Goal: Check status: Check status

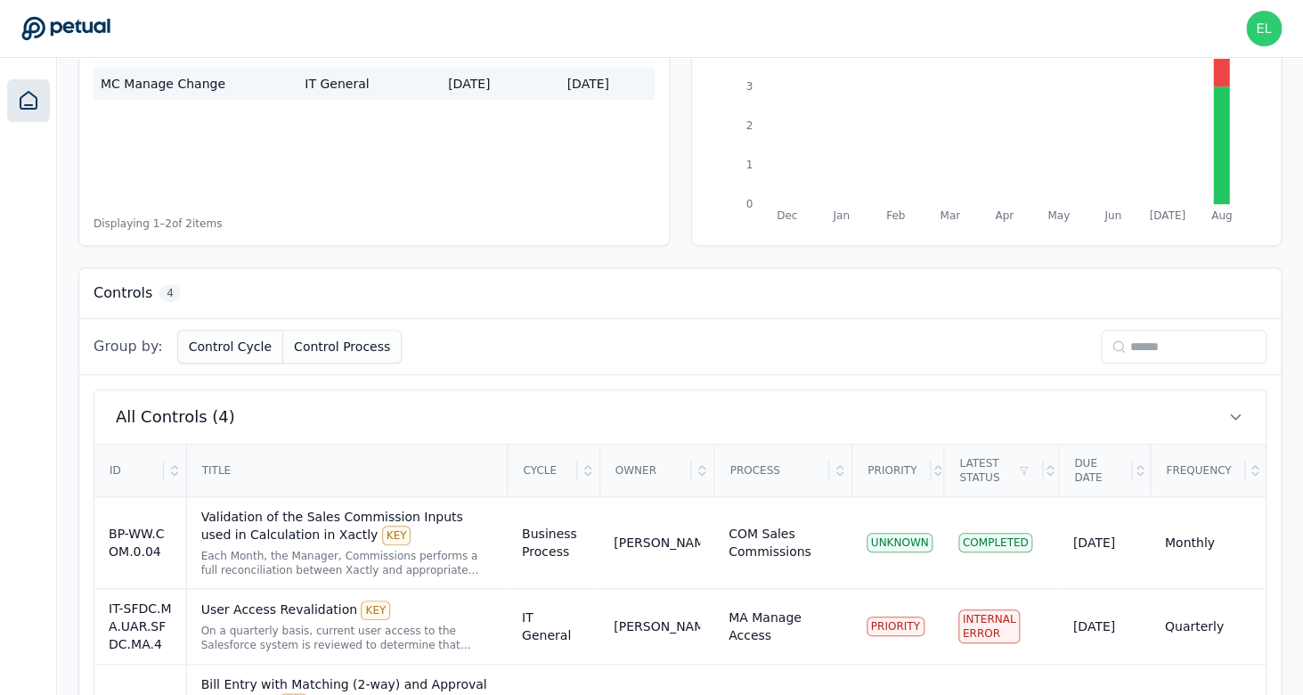
scroll to position [460, 0]
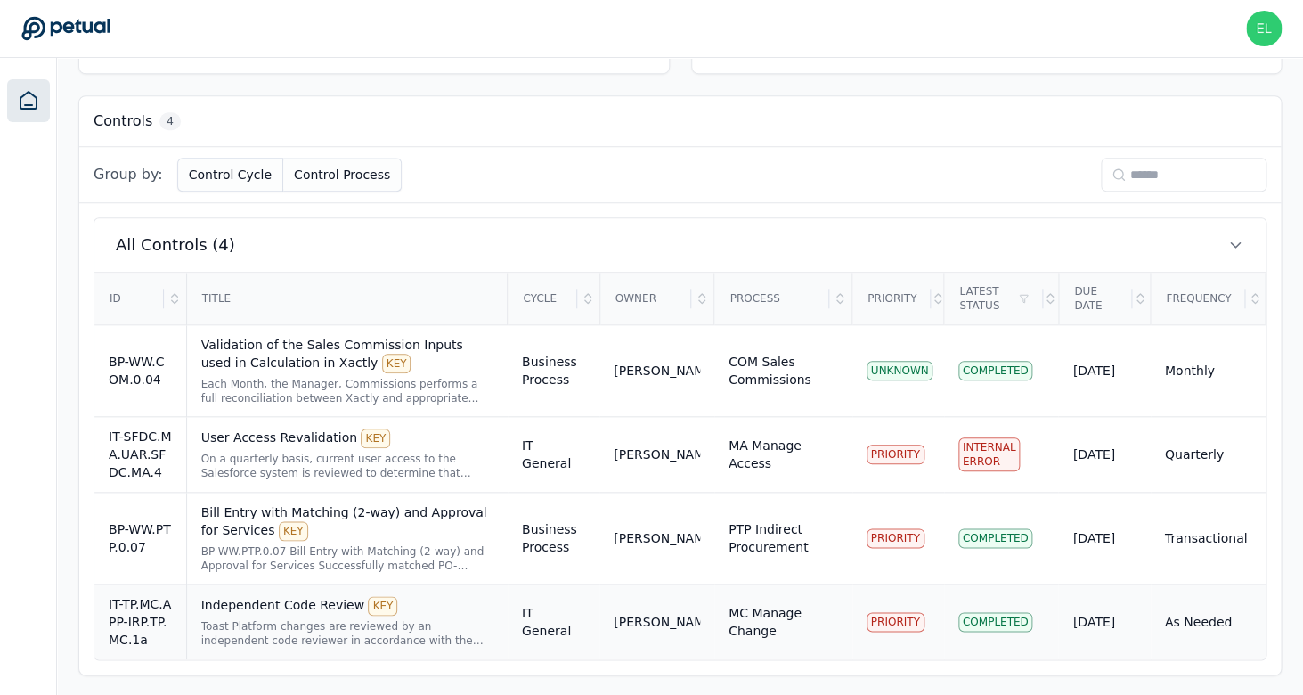
click at [248, 609] on div "Independent Code Review KEY" at bounding box center [347, 606] width 292 height 20
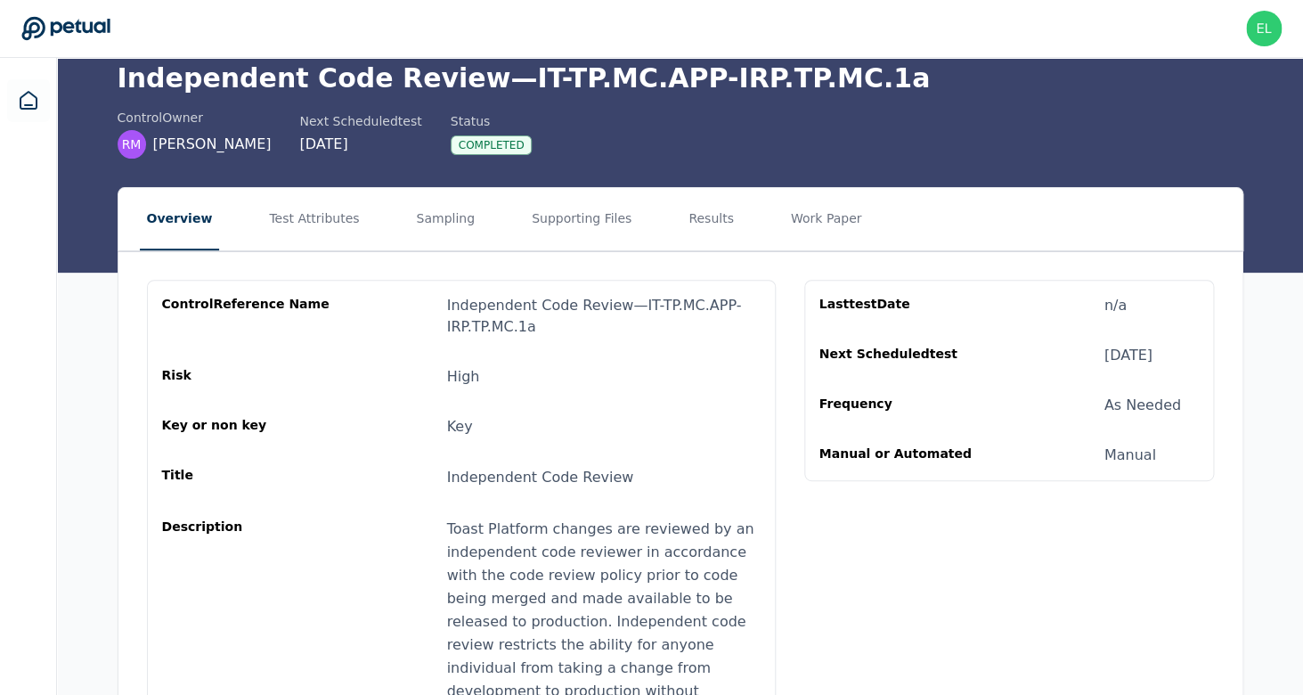
scroll to position [74, 0]
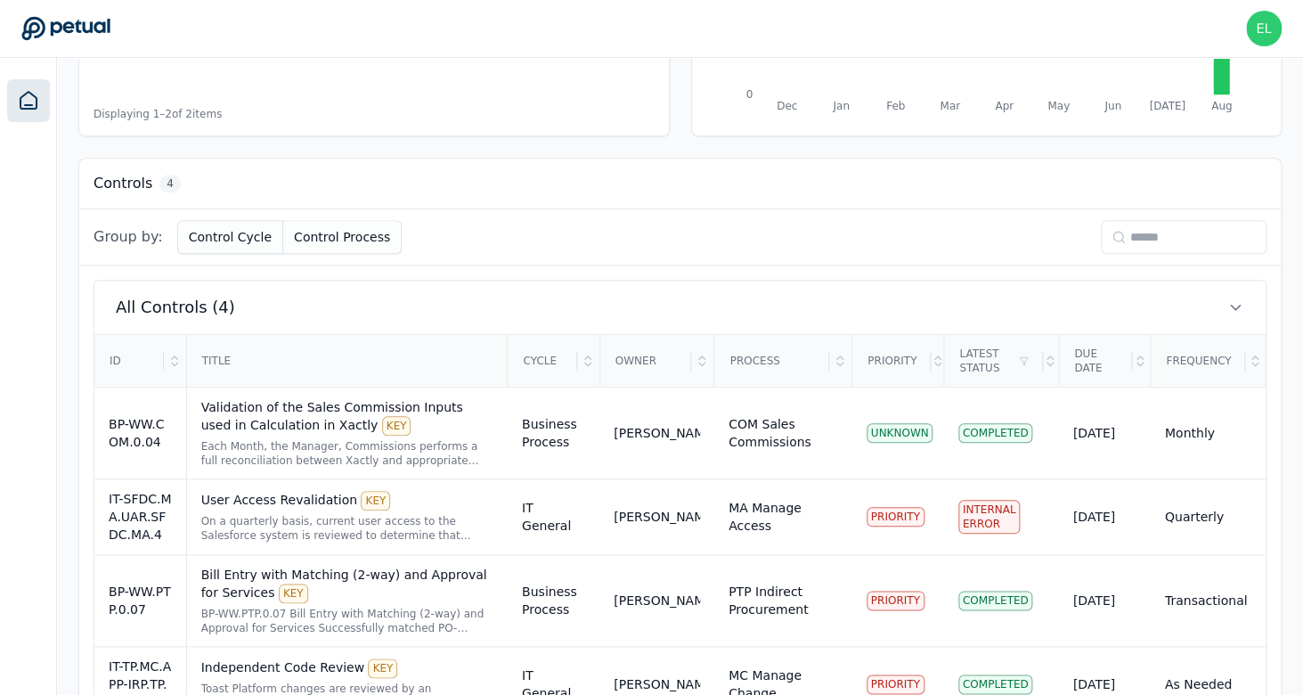
scroll to position [460, 0]
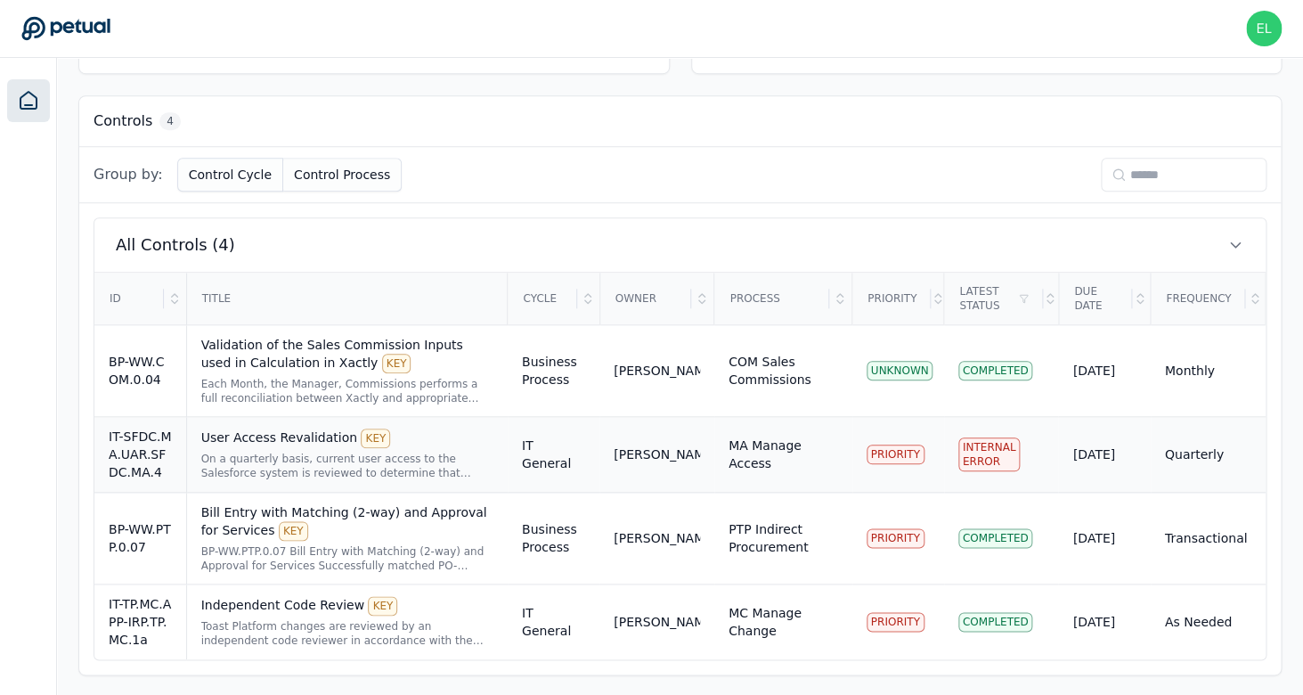
click at [135, 462] on div "IT-SFDC.MA.UAR.SFDC.MA.4" at bounding box center [140, 454] width 63 height 53
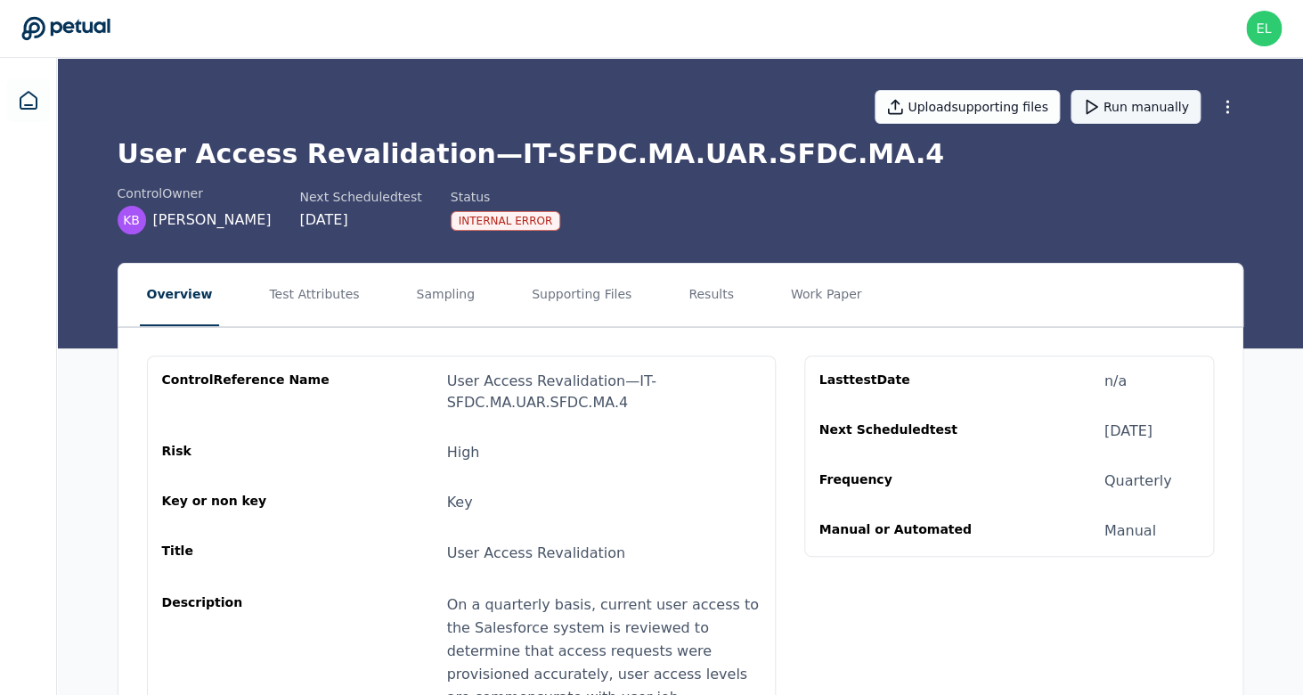
click at [1129, 110] on button "Run manually" at bounding box center [1136, 107] width 130 height 34
